Goal: Task Accomplishment & Management: Use online tool/utility

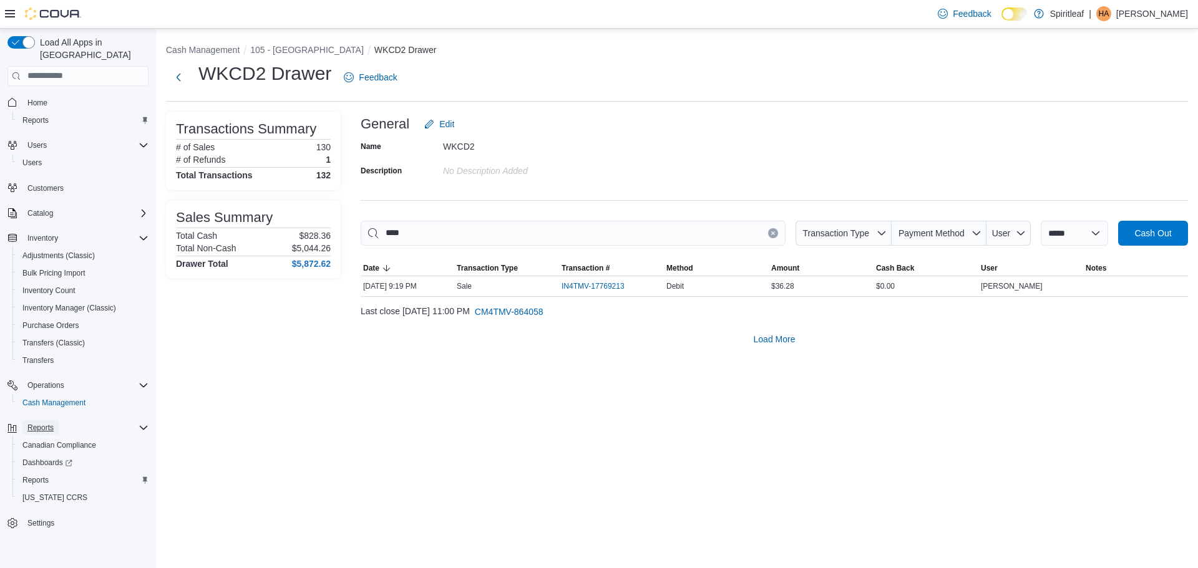
click at [46, 423] on span "Reports" at bounding box center [40, 428] width 26 height 10
click at [47, 419] on button "Reports" at bounding box center [77, 427] width 151 height 17
click at [49, 423] on span "Reports" at bounding box center [40, 428] width 26 height 10
click at [41, 475] on span "Reports" at bounding box center [35, 480] width 26 height 10
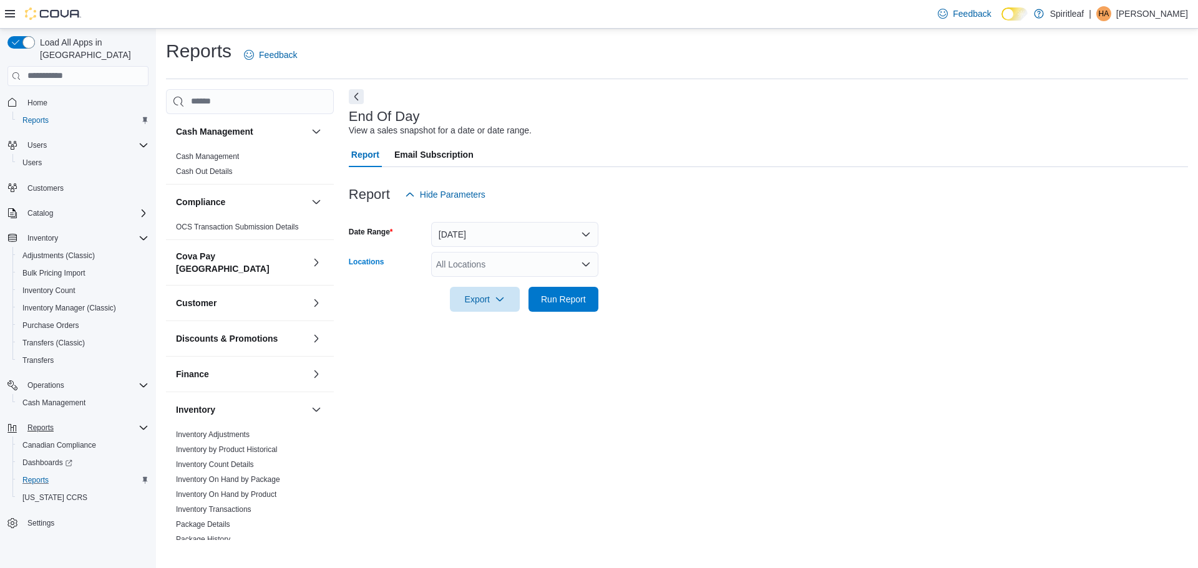
click at [512, 264] on div "All Locations" at bounding box center [514, 264] width 167 height 25
type input "***"
click at [494, 274] on div "***" at bounding box center [514, 264] width 167 height 25
click at [488, 283] on span "105 - [GEOGRAPHIC_DATA]" at bounding box center [534, 286] width 114 height 12
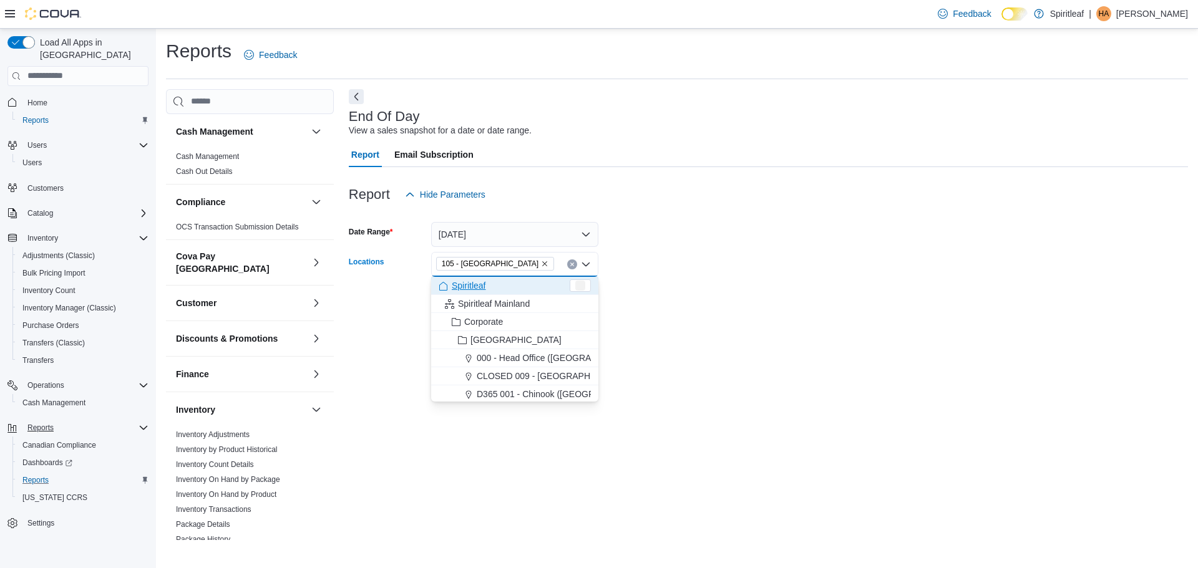
click at [381, 306] on div "Export Run Report" at bounding box center [474, 299] width 250 height 25
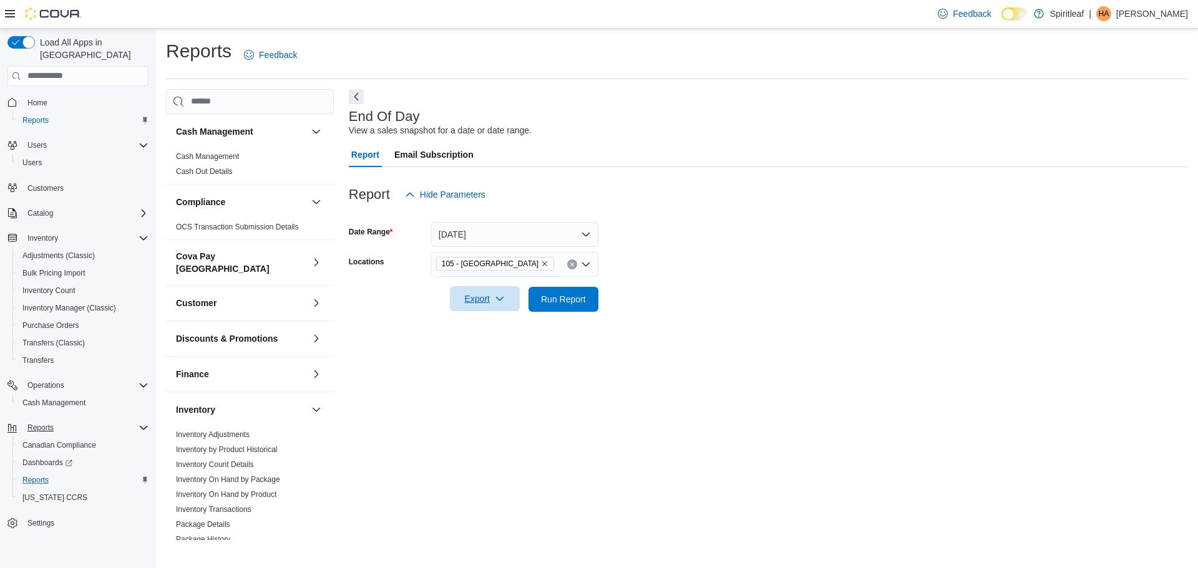
click at [474, 300] on span "Export" at bounding box center [484, 298] width 55 height 25
click at [478, 347] on span "Export to Pdf" at bounding box center [487, 349] width 56 height 10
